Goal: Task Accomplishment & Management: Use online tool/utility

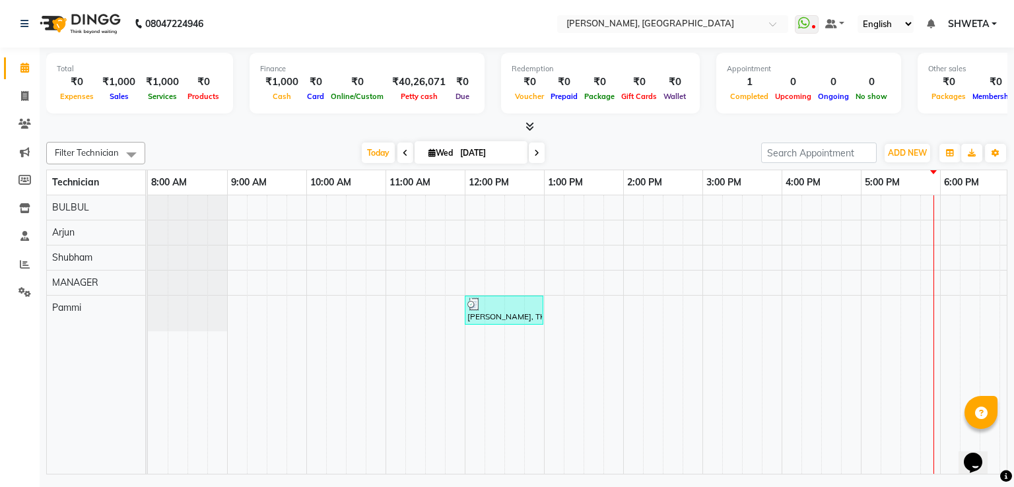
click at [663, 36] on nav "08047224946 Select Location × Nailashes, Janakpuri WhatsApp Status ✕ Status: Di…" at bounding box center [507, 24] width 1014 height 48
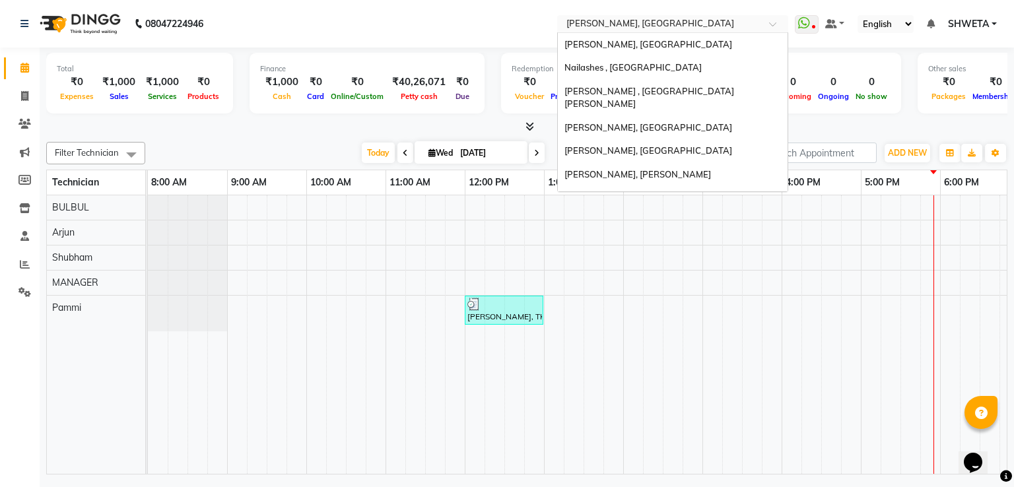
click at [660, 24] on input "text" at bounding box center [659, 24] width 191 height 13
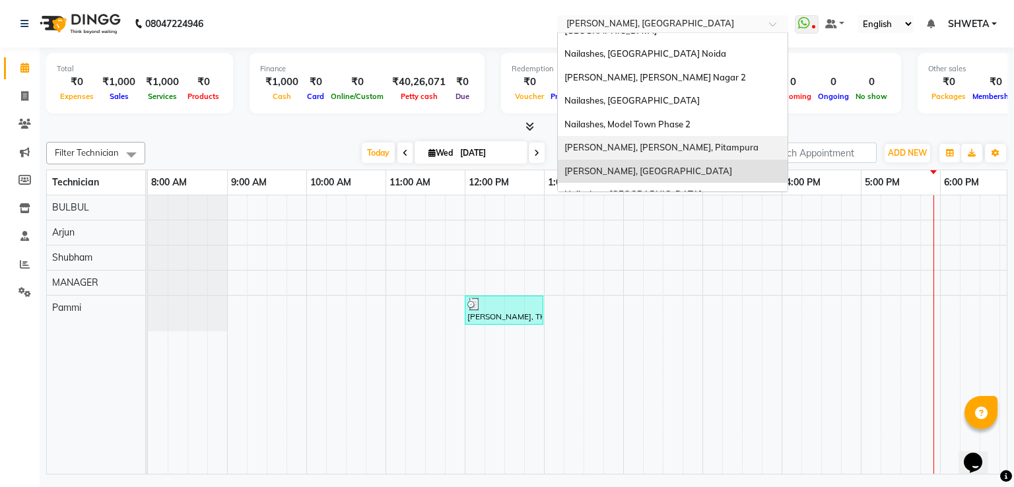
click at [661, 142] on span "[PERSON_NAME], [PERSON_NAME], Pitampura" at bounding box center [661, 147] width 194 height 11
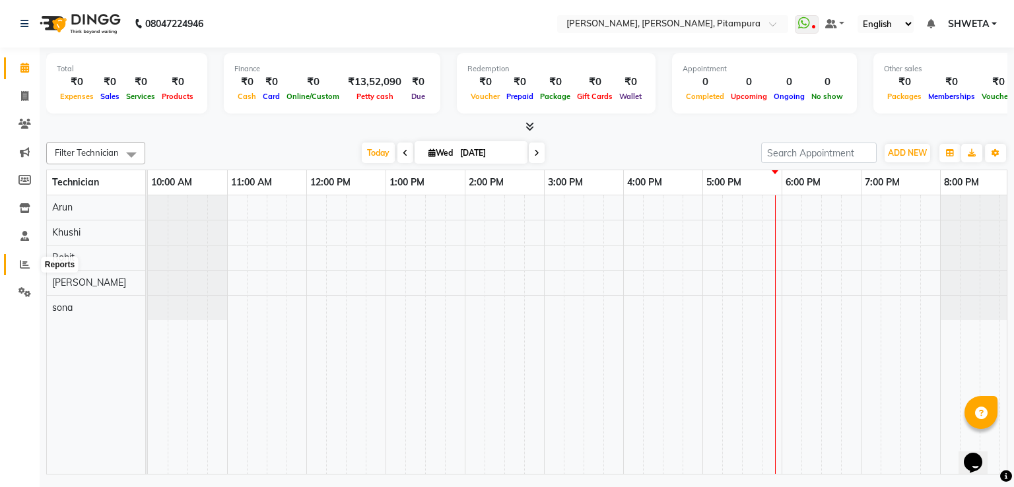
click at [22, 265] on icon at bounding box center [25, 264] width 10 height 10
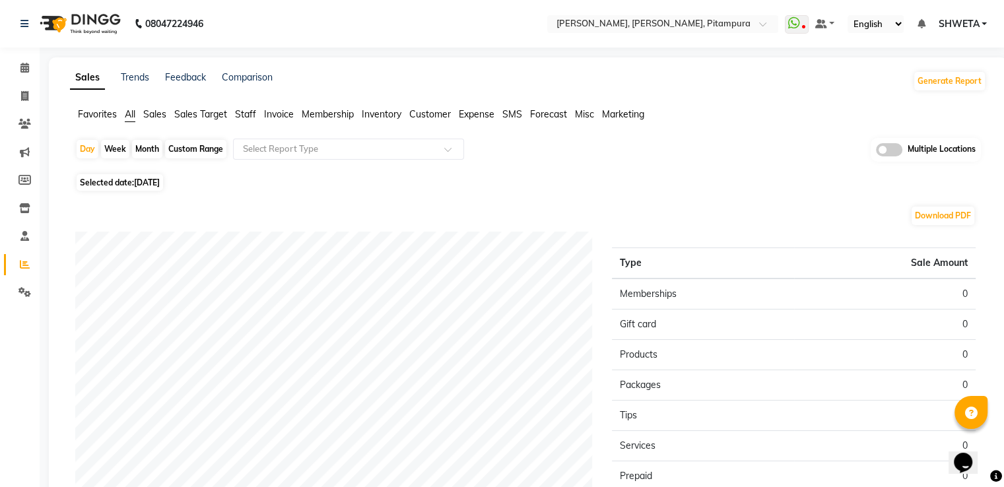
click at [257, 108] on ul "Favorites All Sales Sales Target Staff Invoice Membership Inventory Customer Ex…" at bounding box center [528, 115] width 916 height 15
click at [238, 116] on span "Staff" at bounding box center [245, 114] width 21 height 12
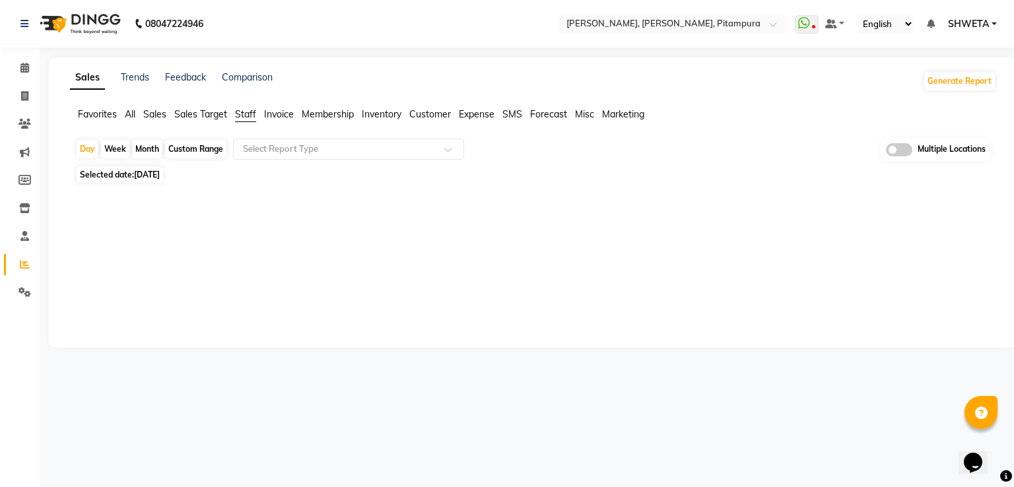
click at [152, 147] on div "Month" at bounding box center [147, 149] width 30 height 18
select select "9"
select select "2025"
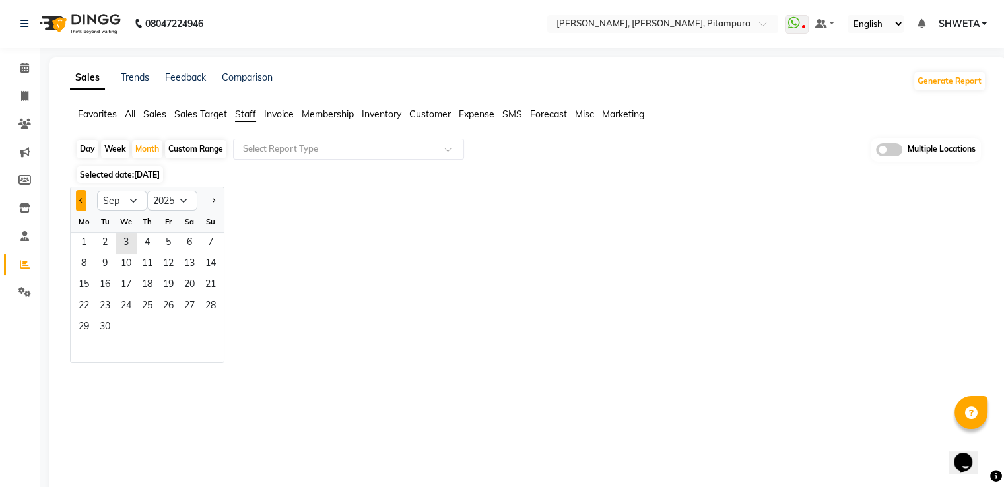
click at [82, 199] on span "Previous month" at bounding box center [81, 199] width 5 height 5
select select "8"
click at [124, 259] on span "6" at bounding box center [126, 264] width 21 height 21
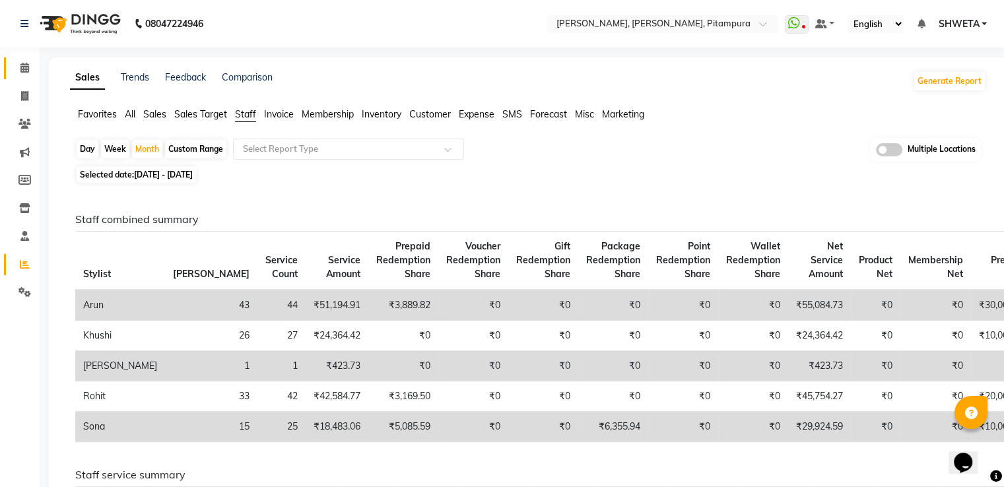
click at [22, 76] on link "Calendar" at bounding box center [20, 68] width 32 height 22
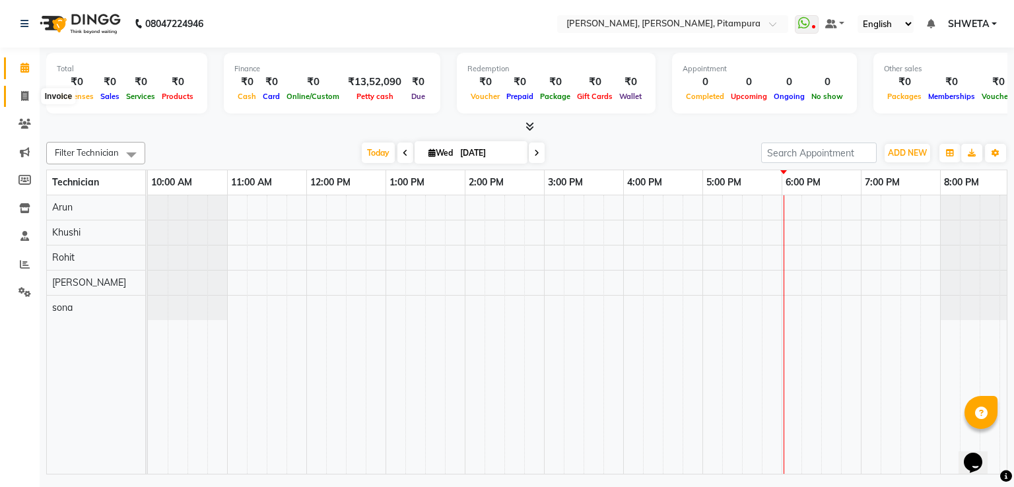
click at [23, 89] on span at bounding box center [24, 96] width 23 height 15
select select "service"
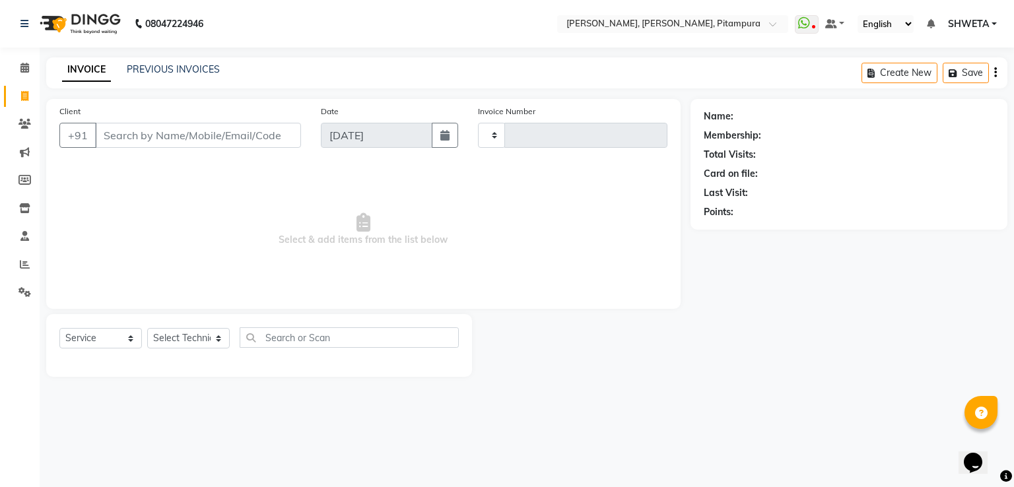
type input "0466"
select select "4953"
click at [28, 263] on icon at bounding box center [25, 264] width 10 height 10
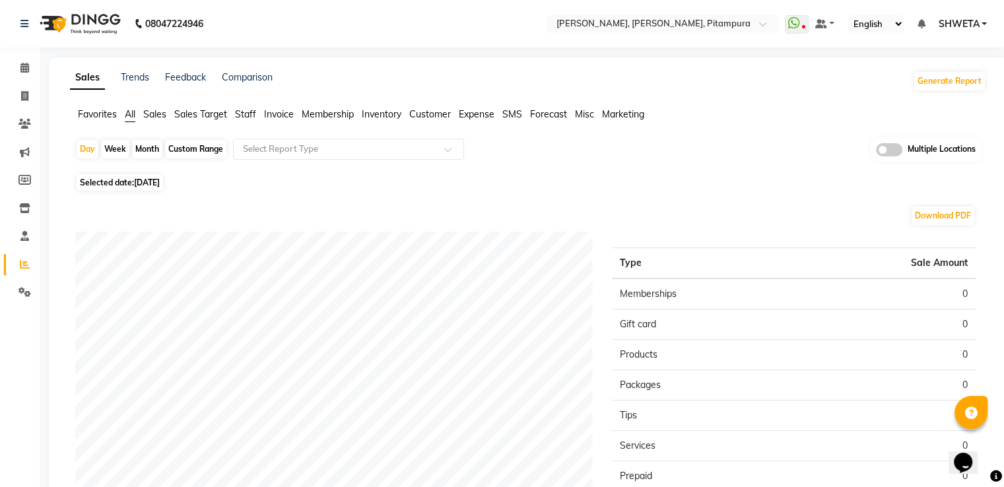
click at [200, 146] on div "Custom Range" at bounding box center [195, 149] width 61 height 18
select select "9"
select select "2025"
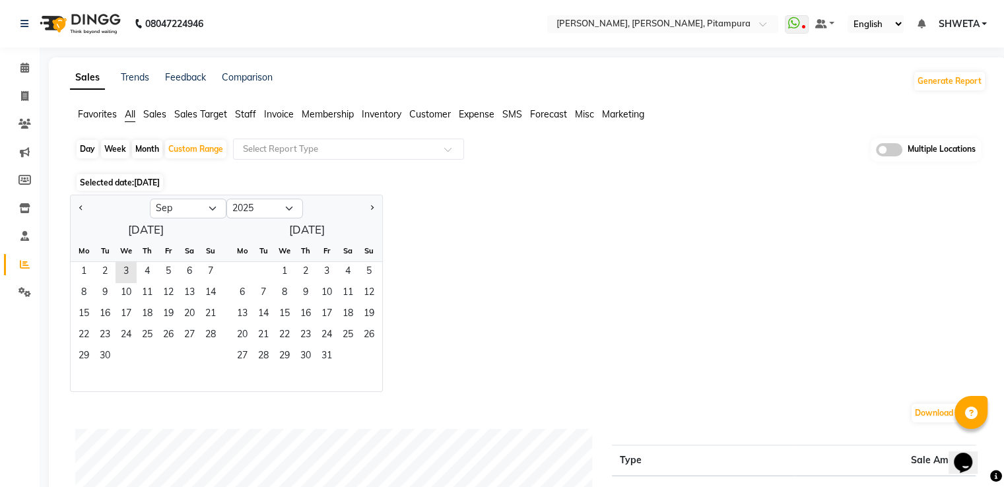
click at [143, 149] on div "Month" at bounding box center [147, 149] width 30 height 18
select select "9"
select select "2025"
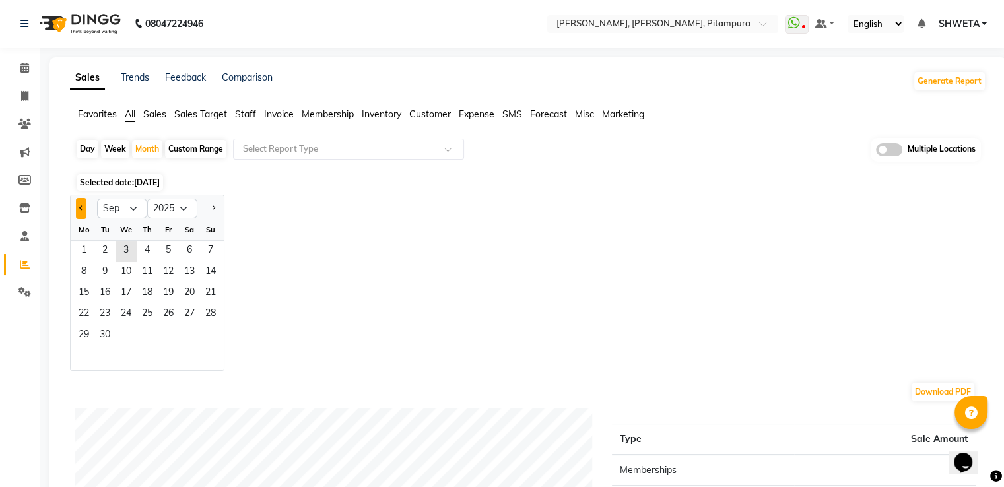
click at [78, 204] on button "Previous month" at bounding box center [81, 208] width 11 height 21
select select "8"
click at [139, 281] on span "7" at bounding box center [147, 272] width 21 height 21
